Goal: Task Accomplishment & Management: Use online tool/utility

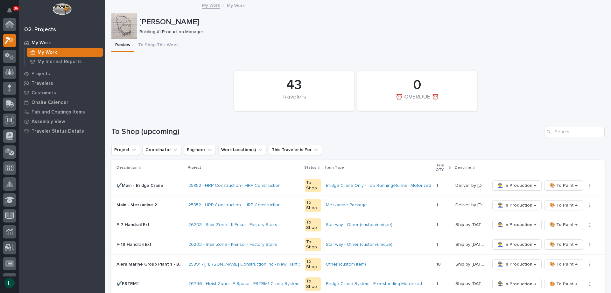
scroll to position [16, 0]
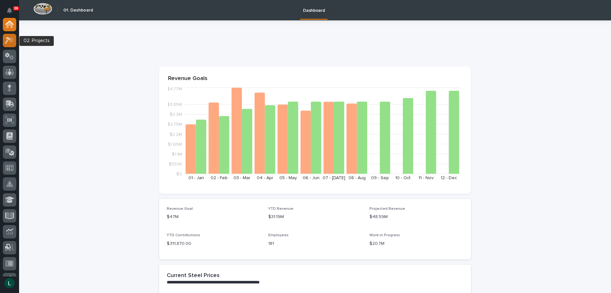
click at [9, 39] on icon at bounding box center [8, 40] width 6 height 7
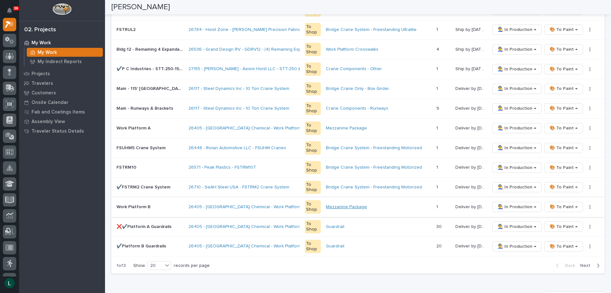
scroll to position [382, 0]
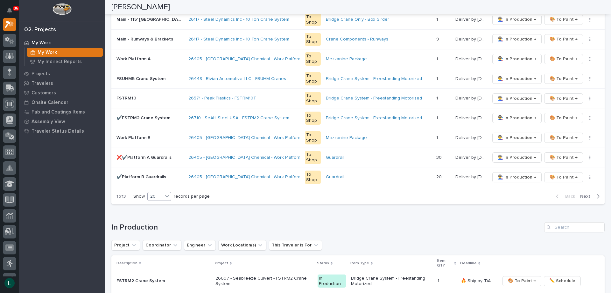
click at [161, 194] on div "20" at bounding box center [155, 196] width 15 height 7
click at [156, 219] on div "30" at bounding box center [159, 220] width 23 height 8
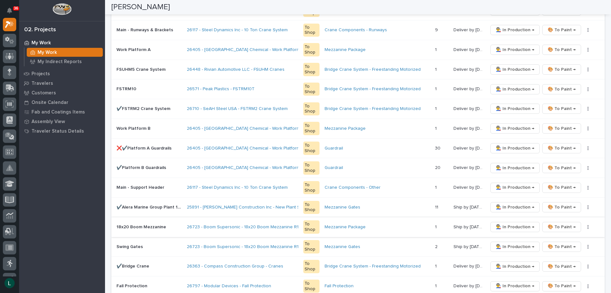
scroll to position [350, 0]
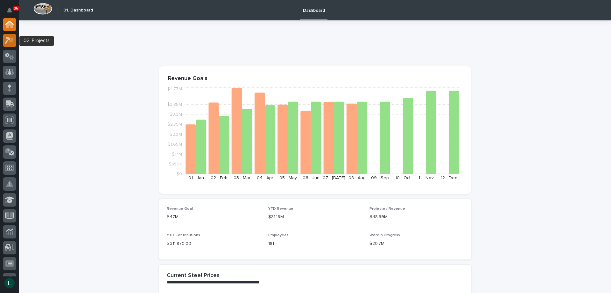
click at [8, 40] on icon at bounding box center [8, 40] width 6 height 7
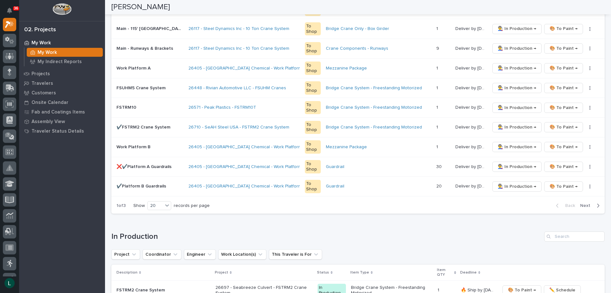
scroll to position [382, 0]
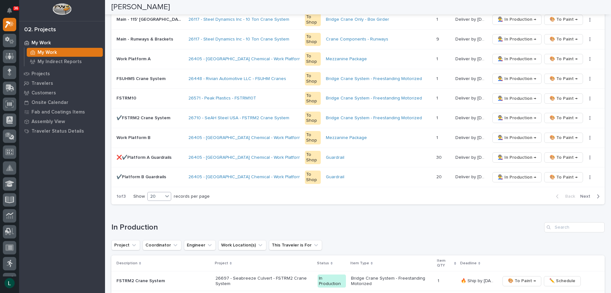
click at [159, 194] on div "20" at bounding box center [155, 196] width 15 height 7
click at [158, 217] on div "30" at bounding box center [159, 220] width 23 height 8
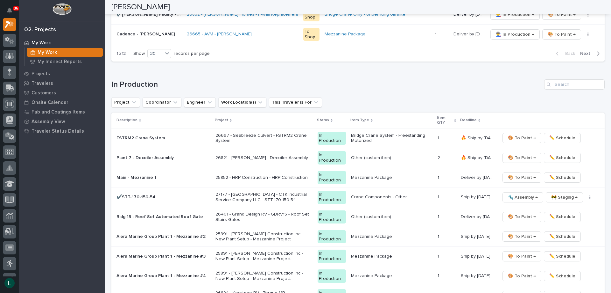
scroll to position [732, 0]
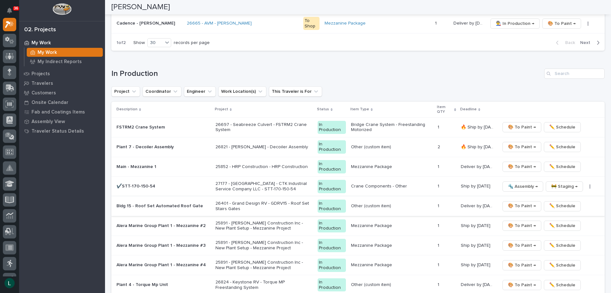
click at [520, 206] on span "🎨 To Paint →" at bounding box center [522, 206] width 28 height 8
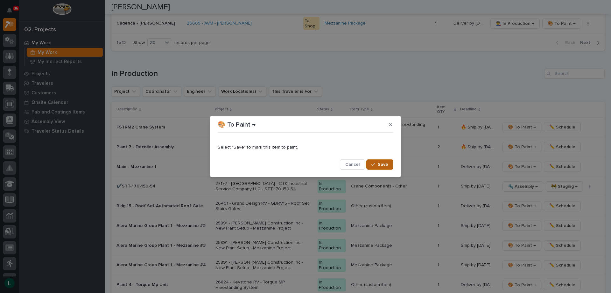
click at [379, 163] on span "Save" at bounding box center [383, 164] width 11 height 6
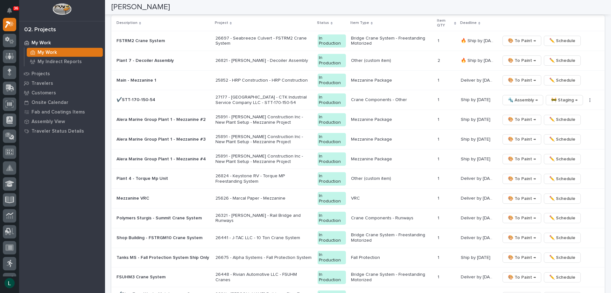
scroll to position [850, 0]
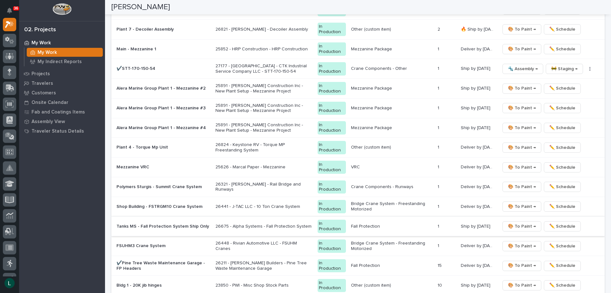
click at [517, 225] on span "🎨 To Paint →" at bounding box center [522, 226] width 28 height 8
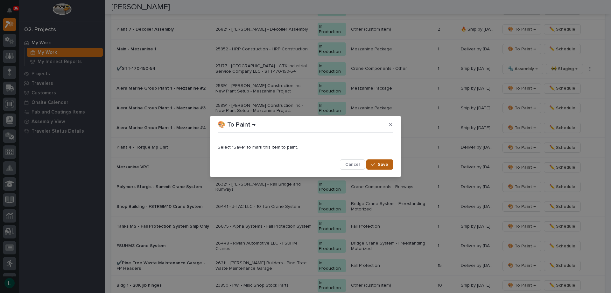
click at [382, 162] on span "Save" at bounding box center [383, 164] width 11 height 6
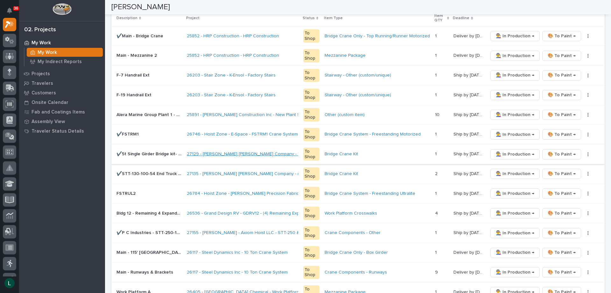
scroll to position [0, 0]
